Goal: Information Seeking & Learning: Learn about a topic

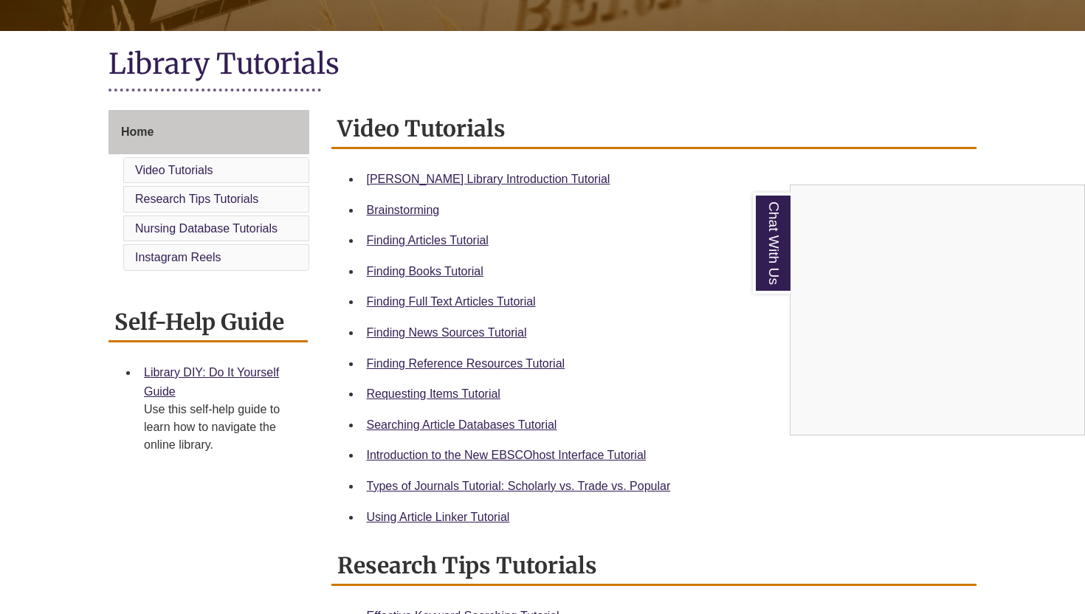
scroll to position [307, 0]
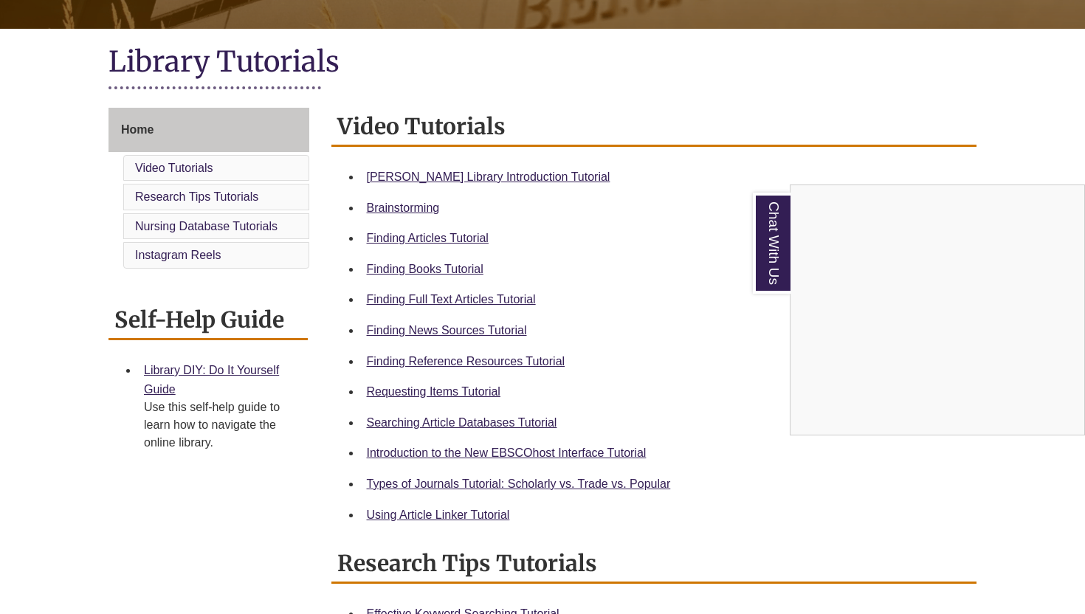
click at [515, 177] on div "Chat With Us" at bounding box center [542, 307] width 1085 height 614
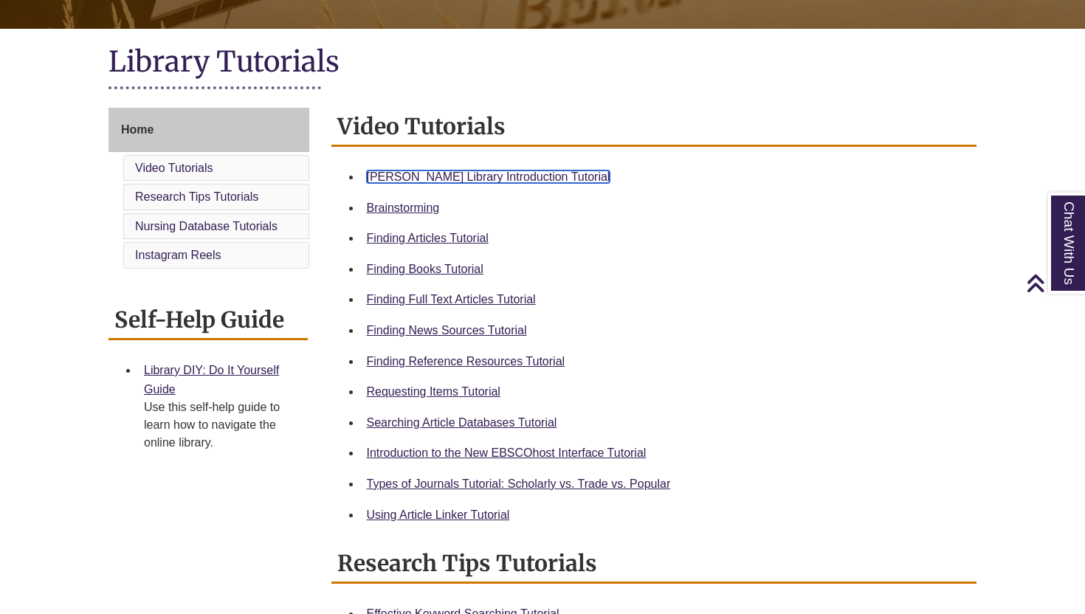
click at [474, 171] on link "Berntsen Library Introduction Tutorial" at bounding box center [489, 177] width 244 height 13
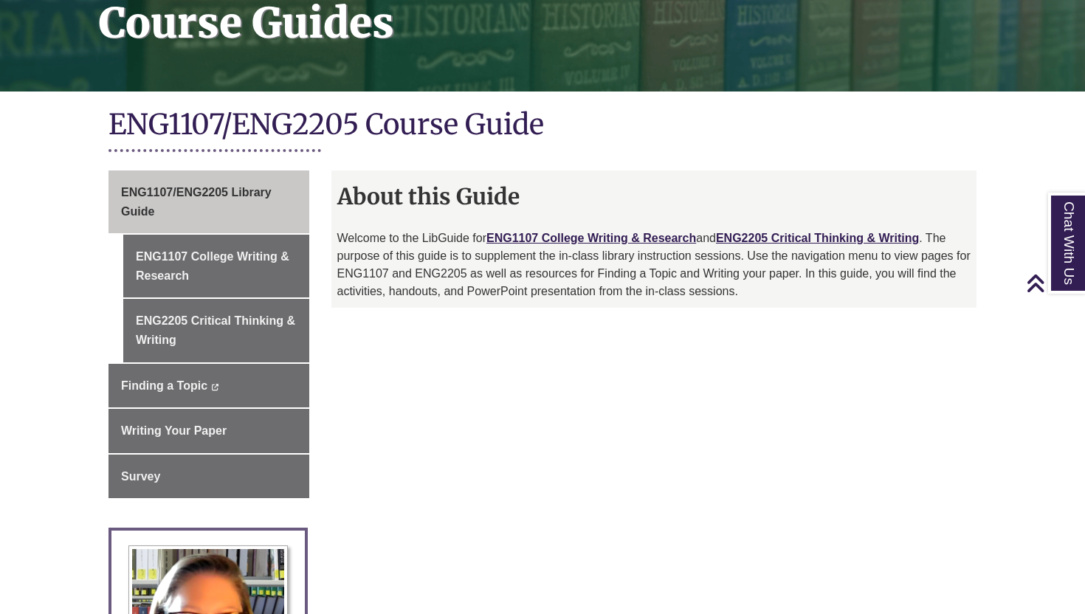
scroll to position [213, 0]
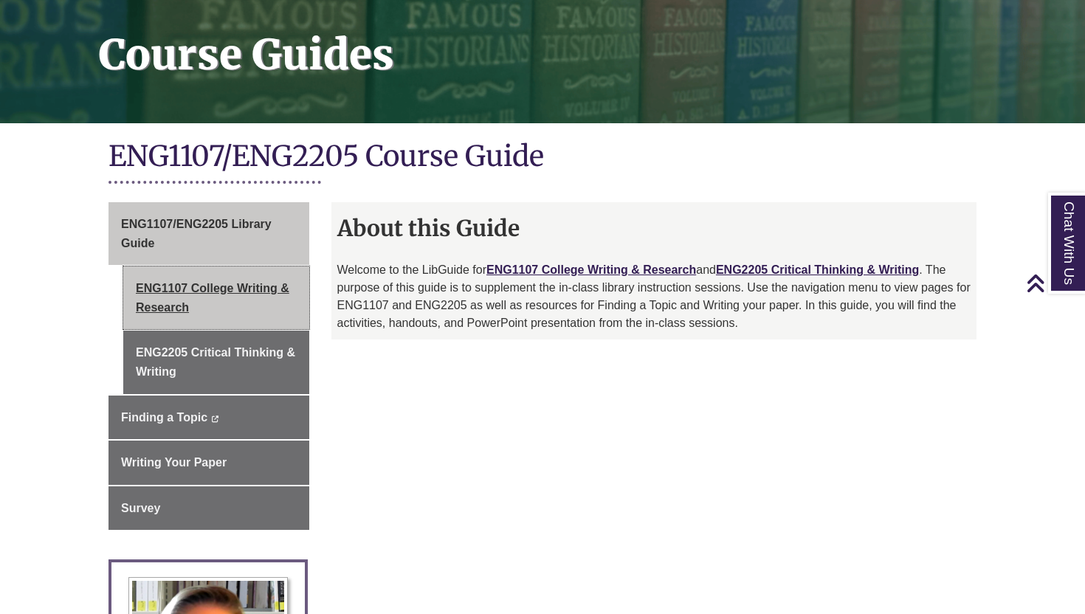
click at [282, 290] on link "ENG1107 College Writing & Research" at bounding box center [216, 297] width 186 height 63
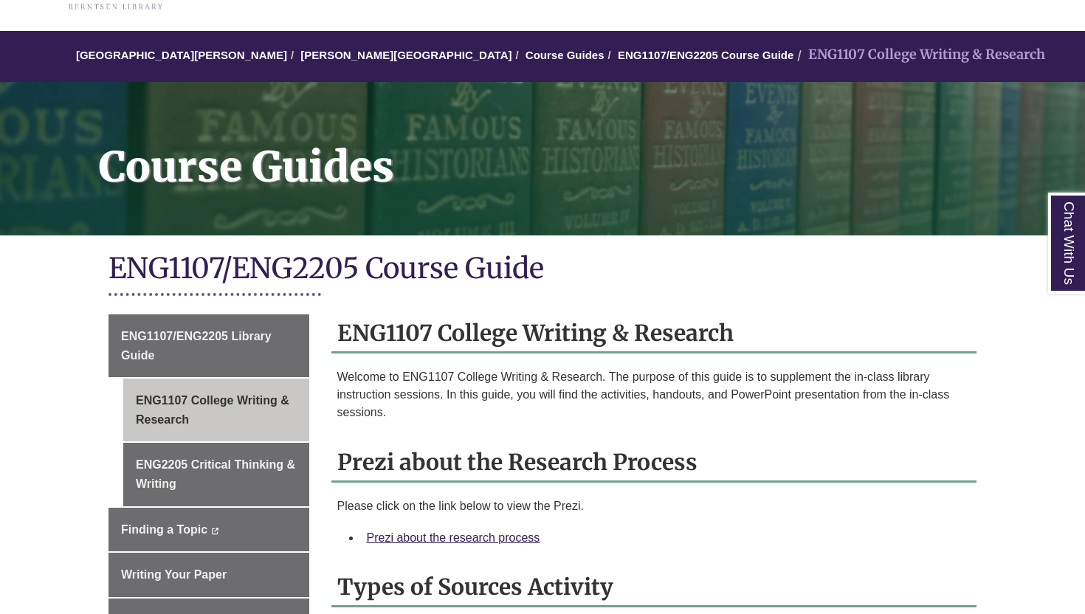
scroll to position [106, 0]
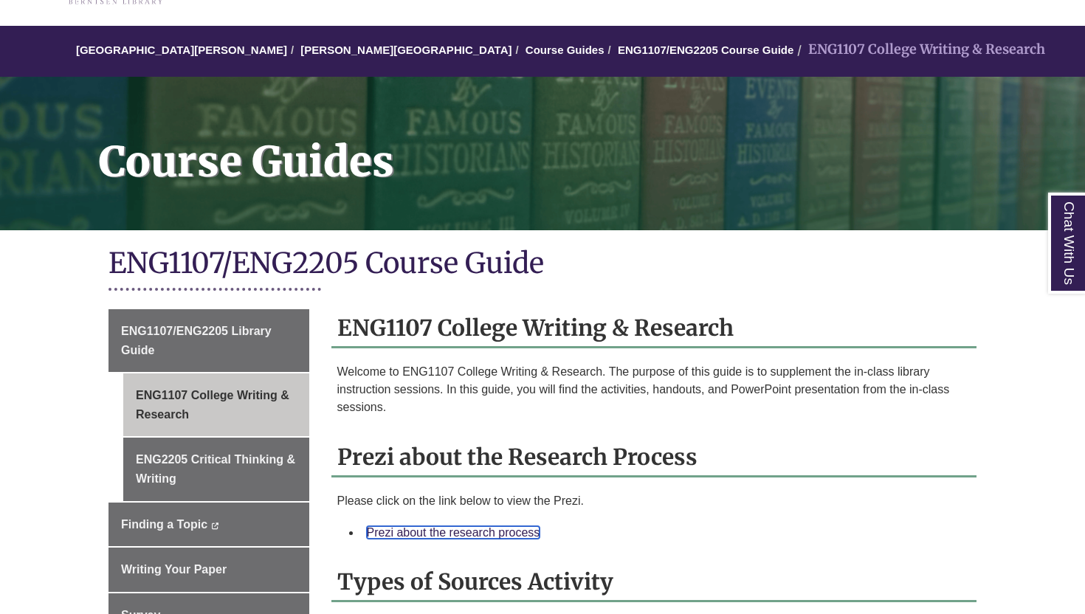
click at [443, 533] on link "Prezi about the research process" at bounding box center [453, 532] width 173 height 13
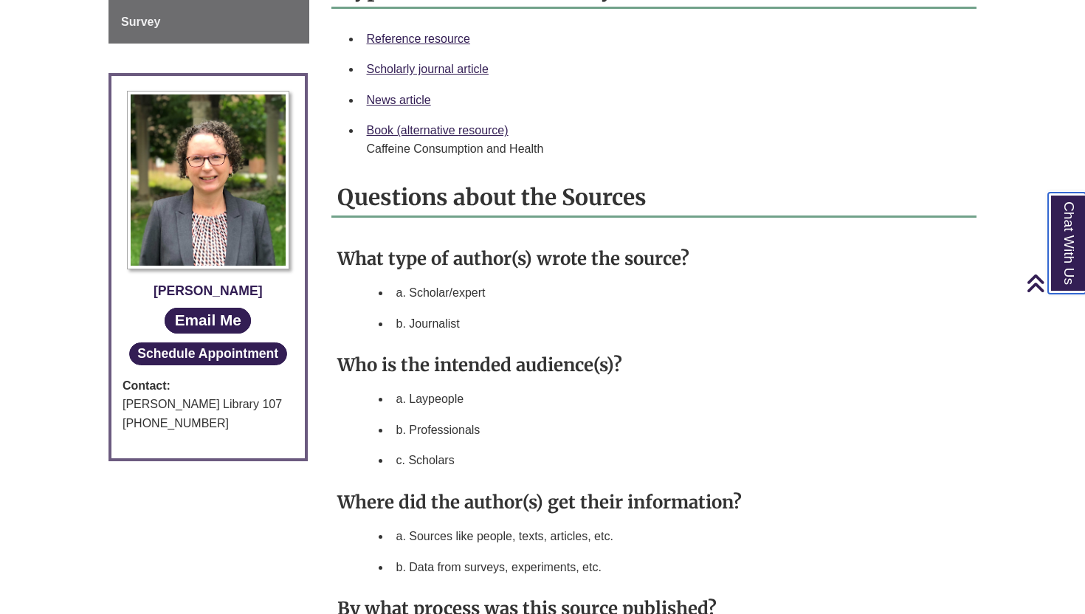
scroll to position [688, 0]
